Goal: Task Accomplishment & Management: Use online tool/utility

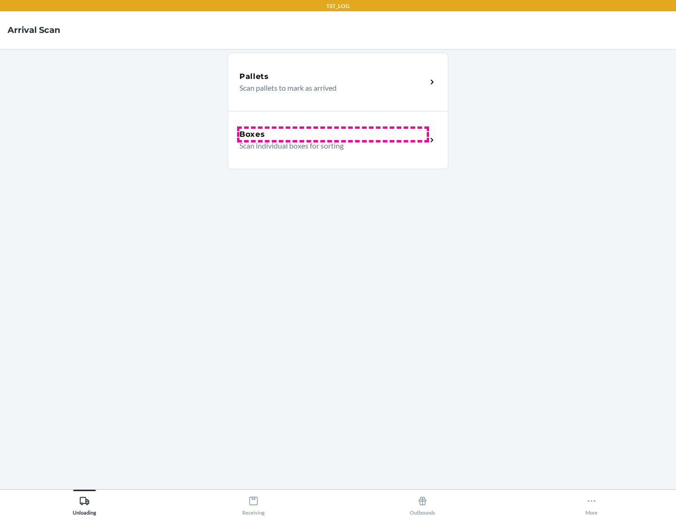
click at [333, 134] on div "Boxes" at bounding box center [332, 134] width 187 height 11
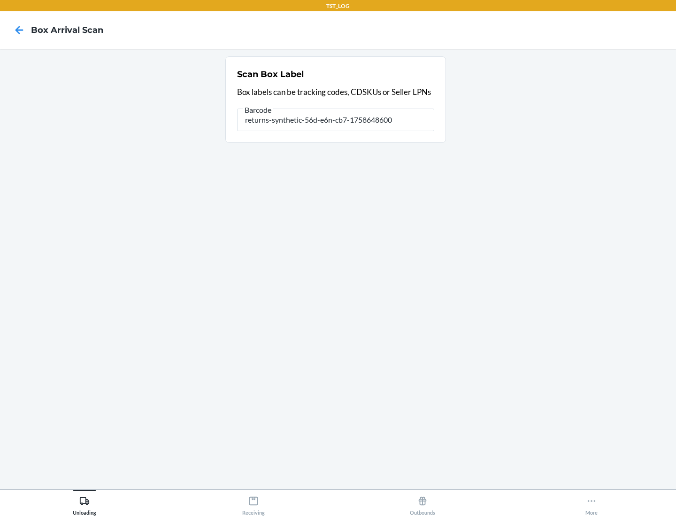
type input "returns-synthetic-56d-e6n-cb7-1758648600"
